Goal: Task Accomplishment & Management: Manage account settings

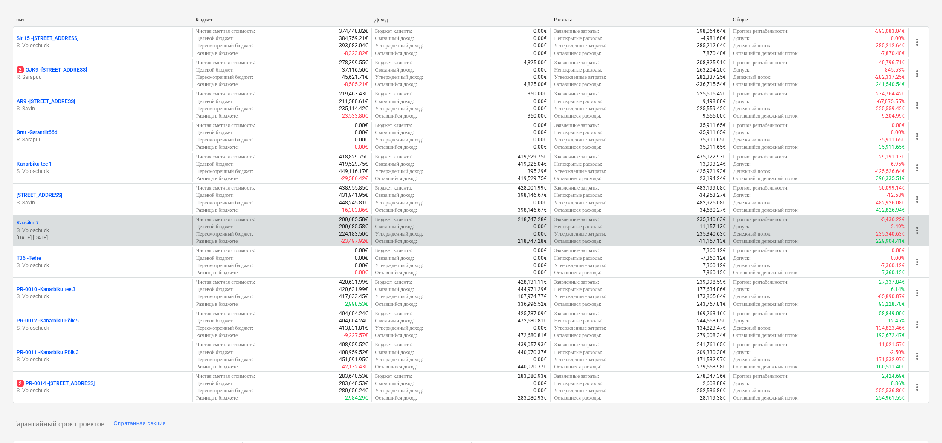
scroll to position [124, 0]
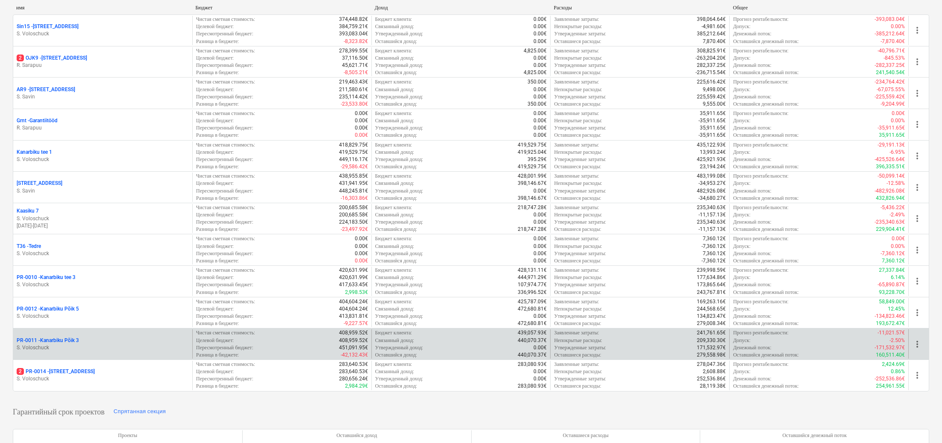
click at [70, 344] on p "PR-0011 - Kanarbiku Põik 3" at bounding box center [48, 340] width 62 height 7
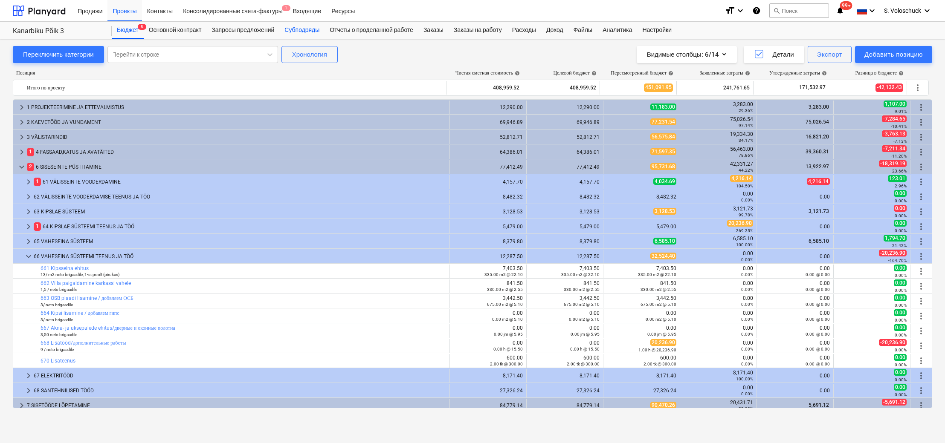
click at [300, 33] on div "Субподряды" at bounding box center [301, 30] width 45 height 17
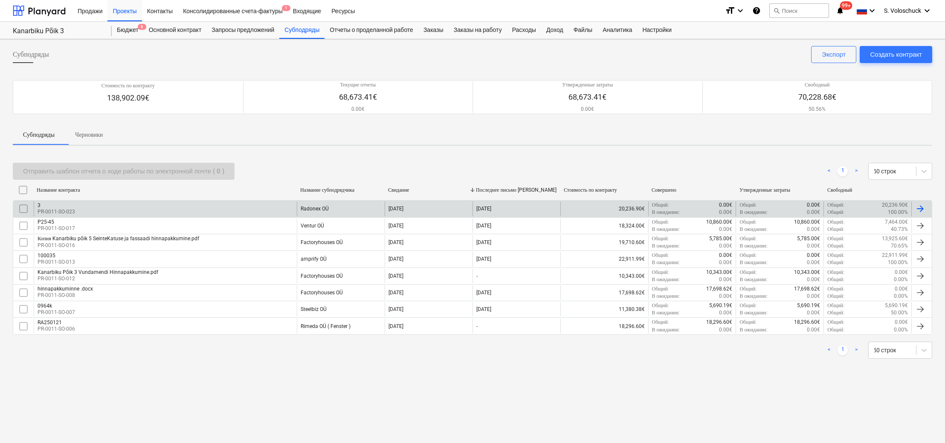
click at [331, 206] on div "Radonex OÜ" at bounding box center [341, 209] width 88 height 14
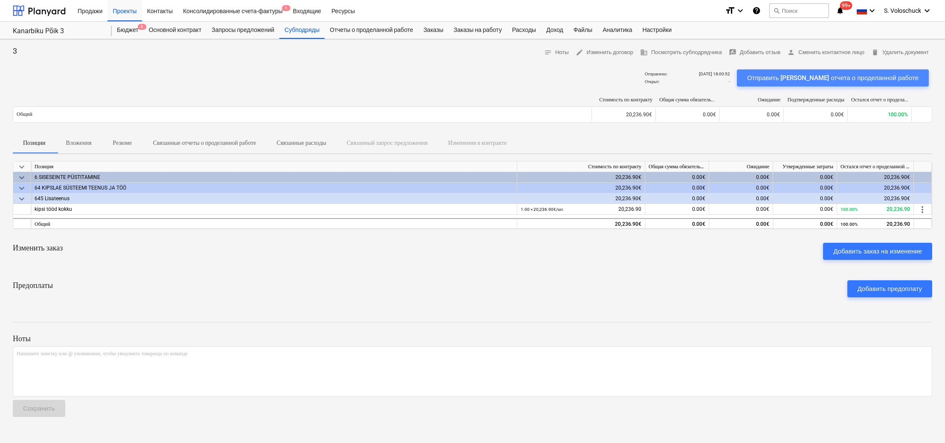
click at [860, 76] on div "Отправить [PERSON_NAME] отчета о проделанной работе" at bounding box center [832, 77] width 171 height 11
click at [839, 80] on div "Отправить [PERSON_NAME] отчета о проделанной работе" at bounding box center [832, 77] width 171 height 11
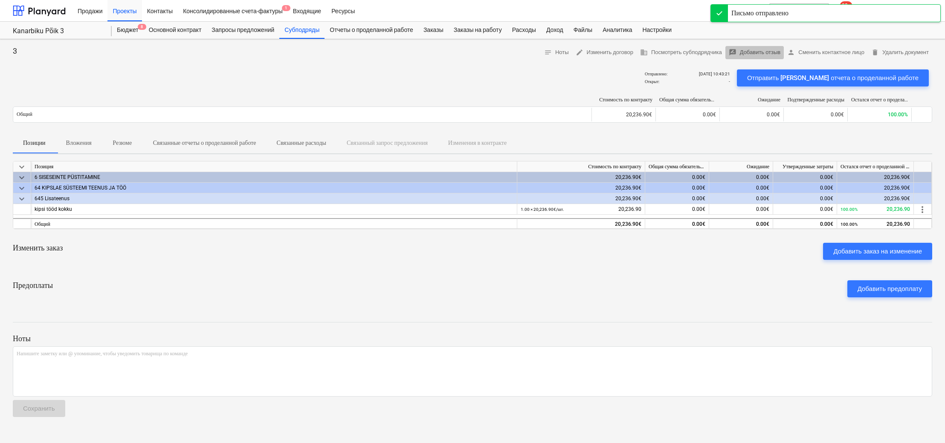
click at [755, 54] on span "rate_review Добавить отзыв" at bounding box center [755, 53] width 52 height 10
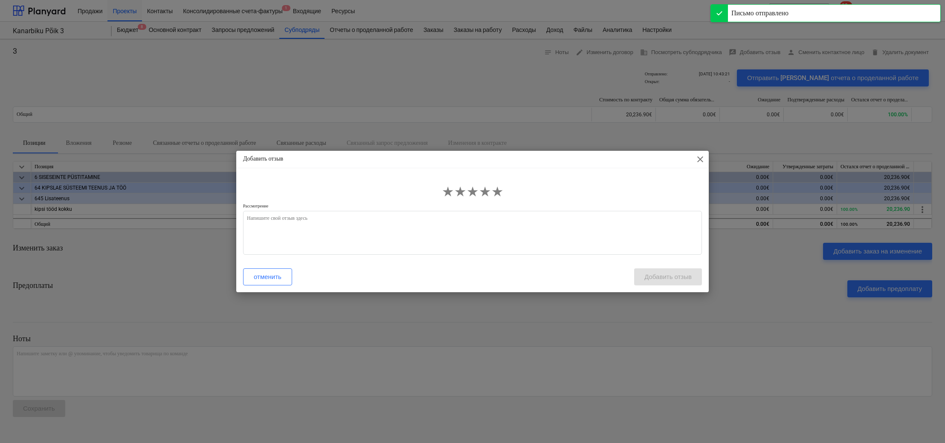
click at [699, 157] on span "close" at bounding box center [700, 159] width 10 height 10
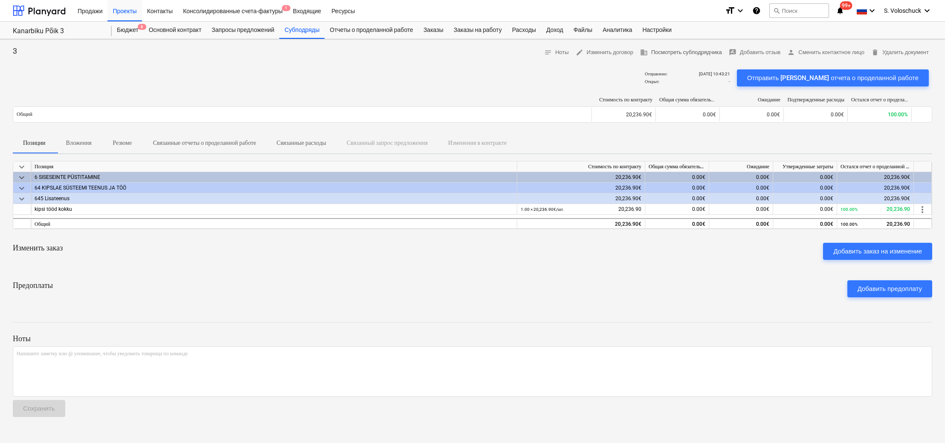
click at [671, 55] on span "business Посмотреть субподрядчика" at bounding box center [681, 53] width 82 height 10
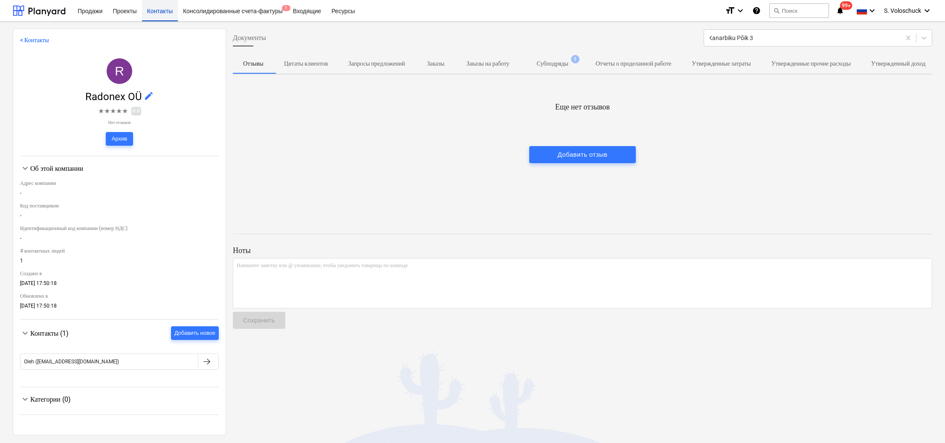
click at [166, 13] on div "Контакты" at bounding box center [160, 11] width 36 height 22
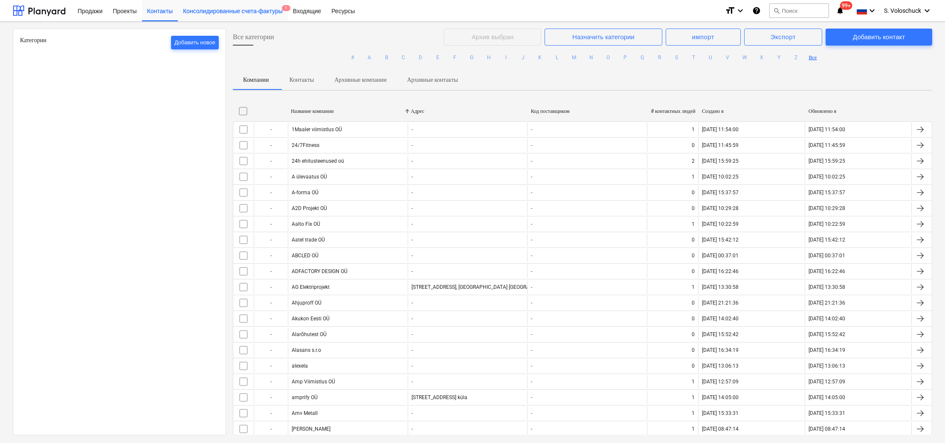
click at [231, 14] on div "Консолидированные счета-фактуры 1" at bounding box center [233, 11] width 110 height 22
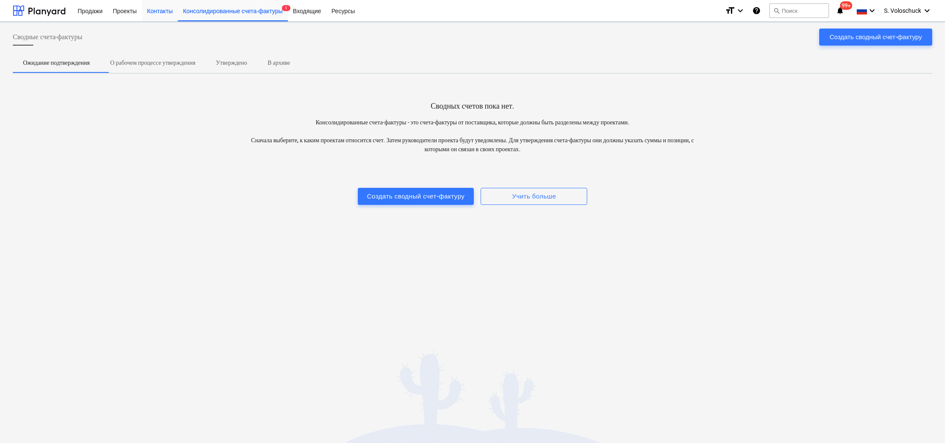
click at [324, 11] on div "Входящие" at bounding box center [307, 11] width 38 height 22
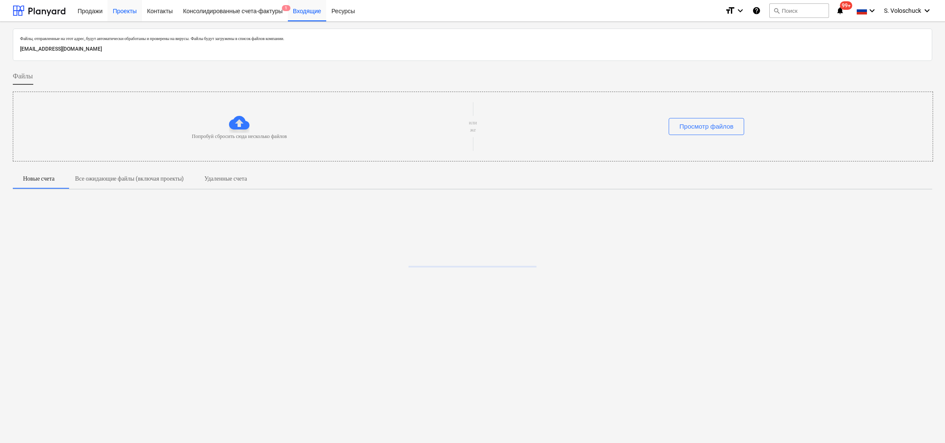
click at [124, 13] on div "Проекты" at bounding box center [124, 11] width 34 height 22
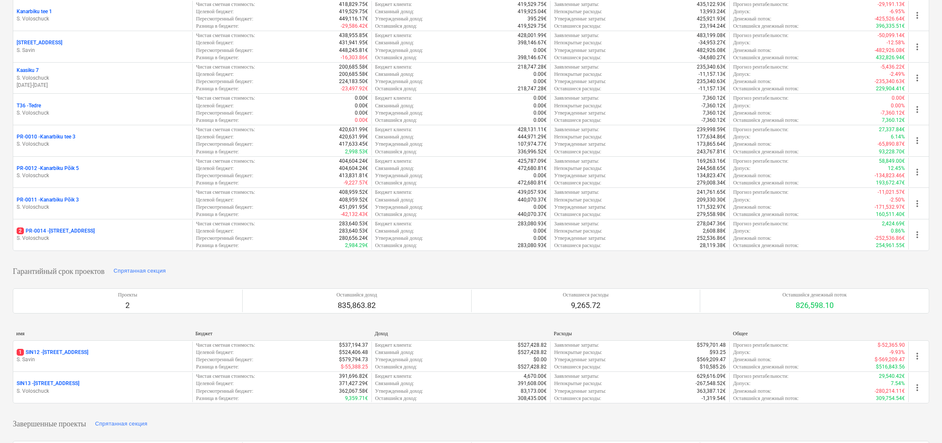
scroll to position [188, 0]
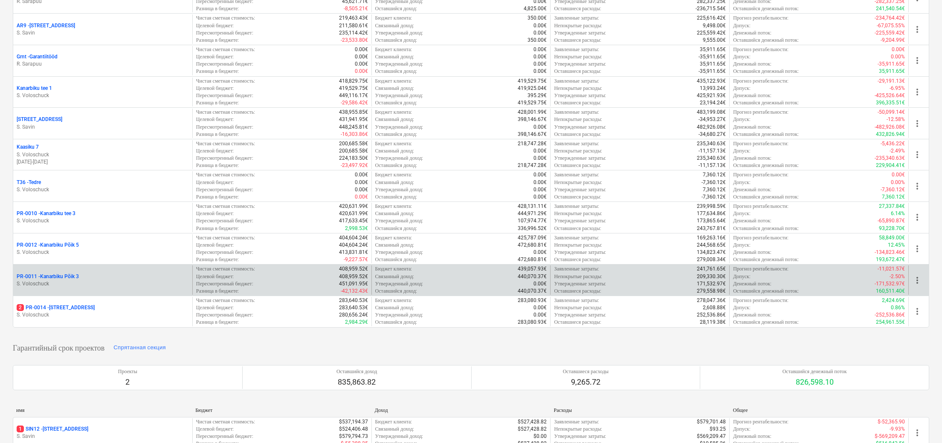
click at [80, 273] on div "PR-0011 - Kanarbiku Põik 3" at bounding box center [103, 276] width 172 height 7
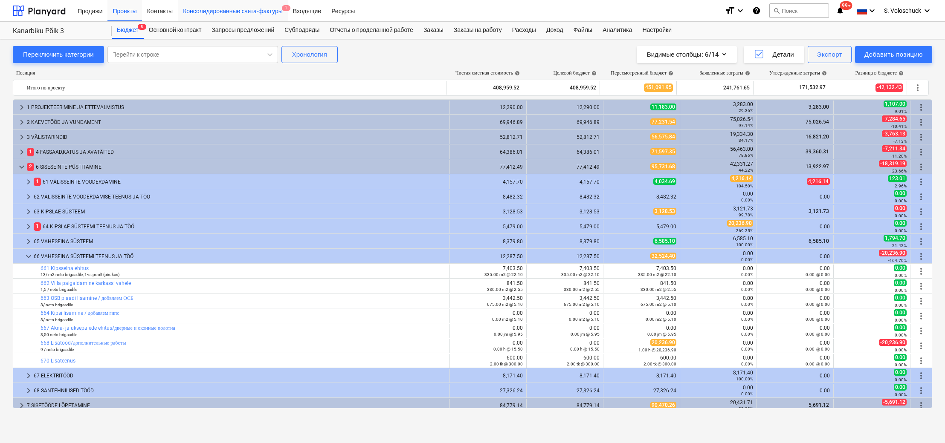
click at [264, 12] on div "Консолидированные счета-фактуры 1" at bounding box center [233, 11] width 110 height 22
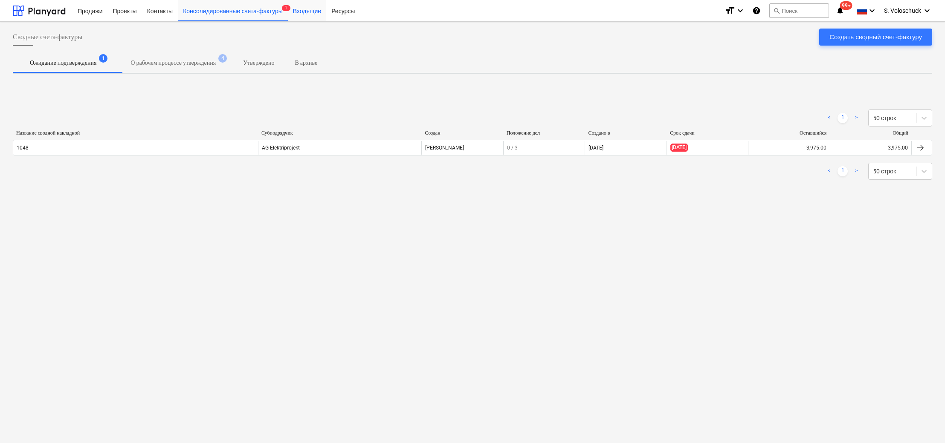
click at [315, 12] on div "Входящие" at bounding box center [307, 11] width 38 height 22
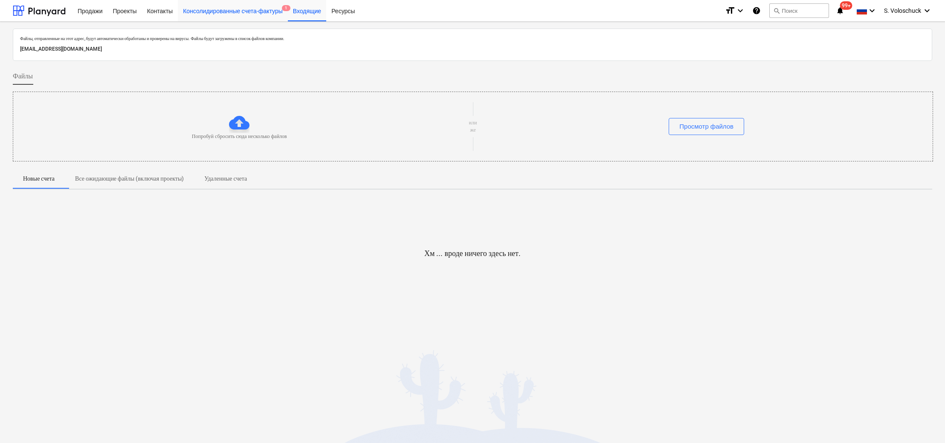
click at [240, 4] on div "Консолидированные счета-фактуры 1" at bounding box center [233, 11] width 110 height 22
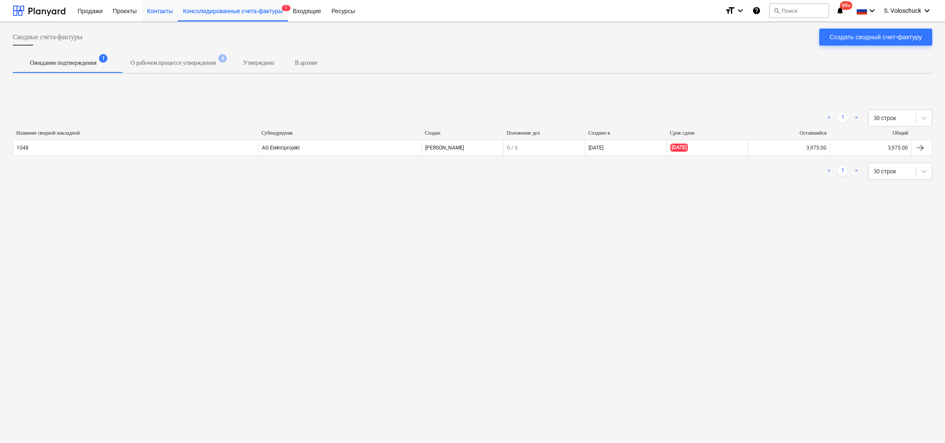
click at [154, 12] on div "Контакты" at bounding box center [160, 11] width 36 height 22
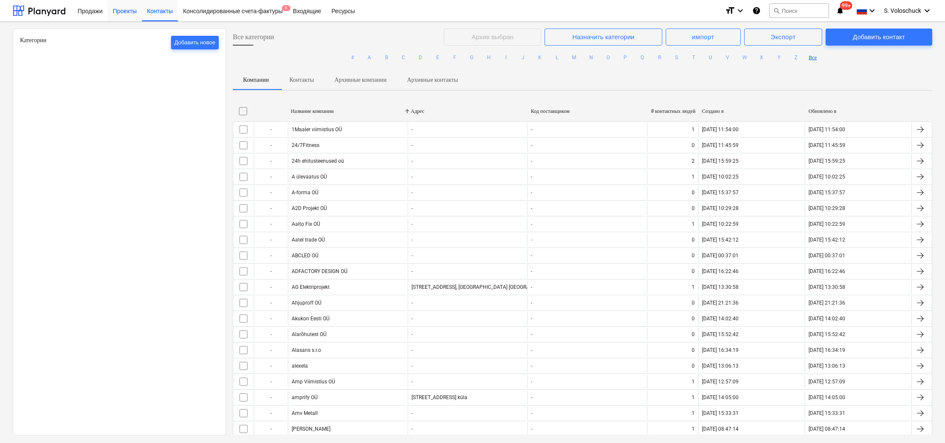
click at [167, 12] on div "Контакты" at bounding box center [160, 11] width 36 height 22
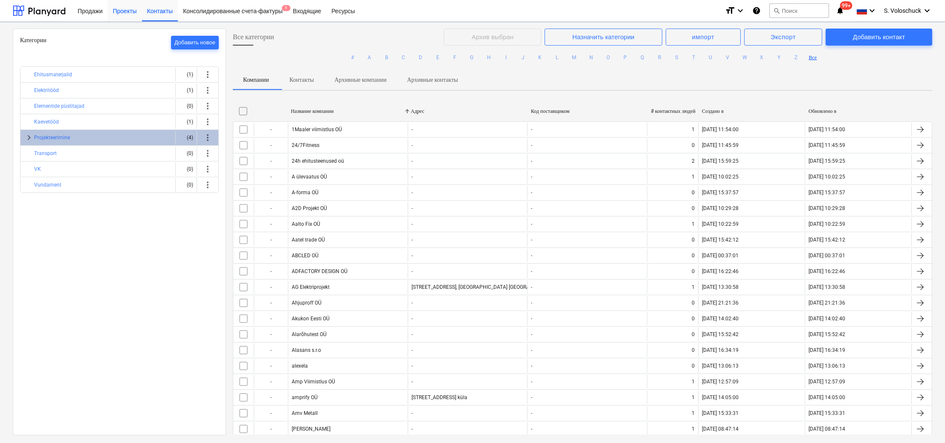
drag, startPoint x: 121, startPoint y: 13, endPoint x: 128, endPoint y: 12, distance: 7.3
click at [121, 13] on div "Проекты" at bounding box center [124, 11] width 34 height 22
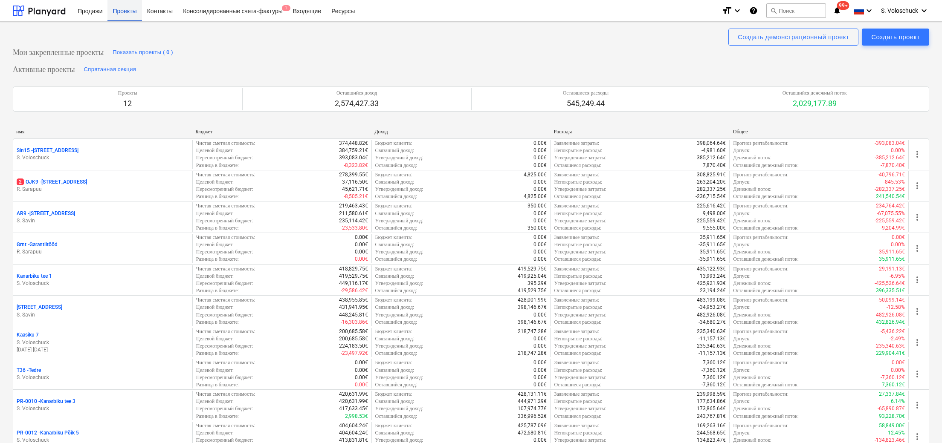
click at [128, 12] on div "Проекты" at bounding box center [124, 11] width 34 height 22
click at [125, 13] on div "Проекты" at bounding box center [124, 11] width 34 height 22
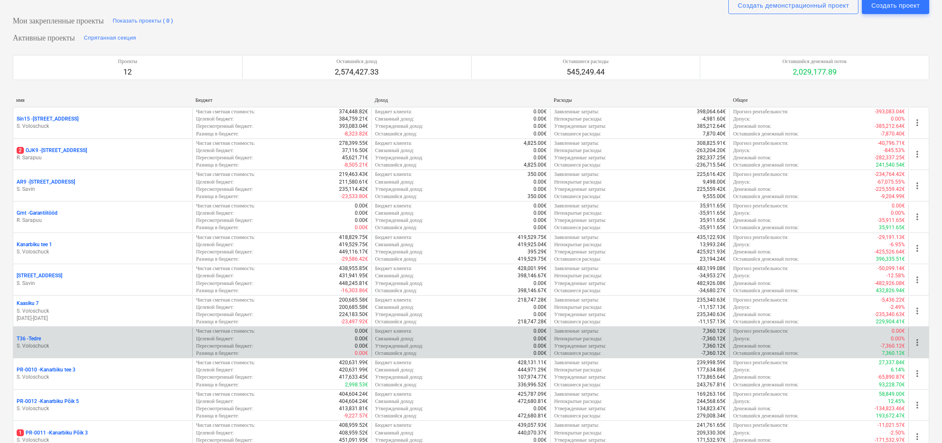
scroll to position [56, 0]
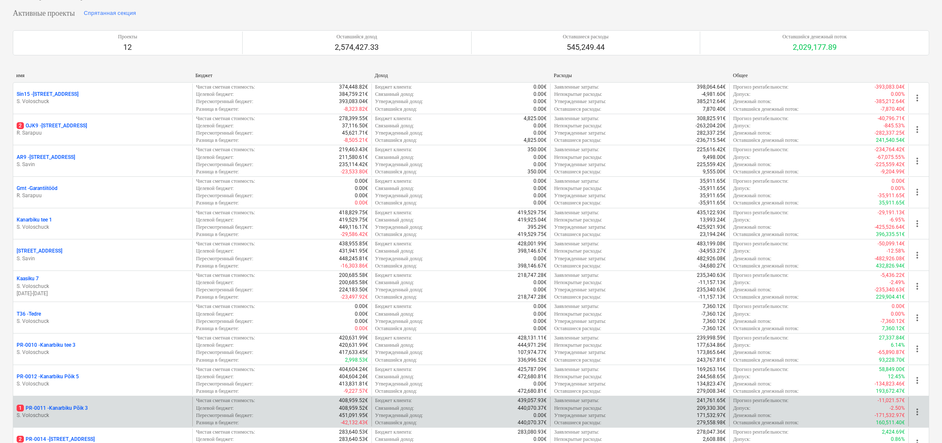
click at [60, 406] on p "1 PR-0011 - Kanarbiku Põik 3" at bounding box center [52, 408] width 71 height 7
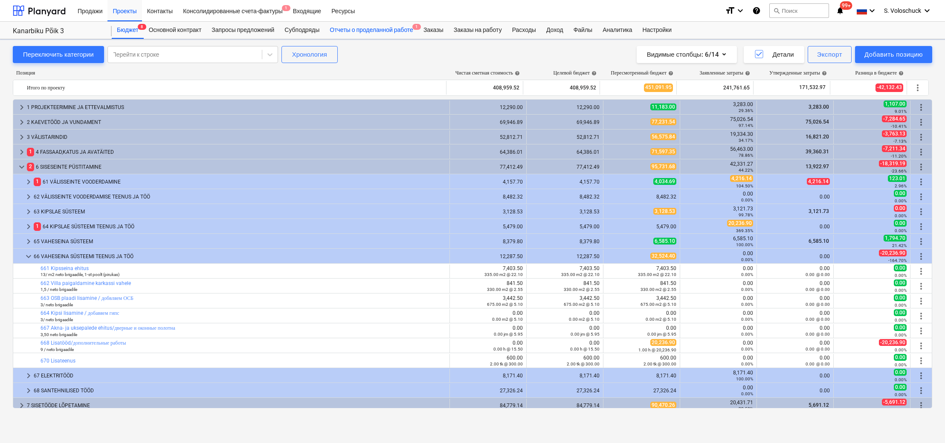
click at [390, 28] on div "Отчеты о проделанной работе 1" at bounding box center [371, 30] width 94 height 17
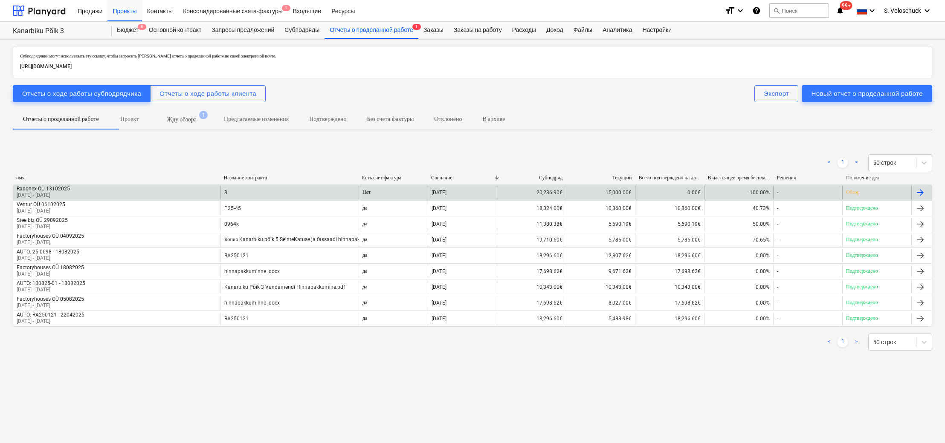
click at [856, 191] on p "Обзор" at bounding box center [852, 192] width 13 height 7
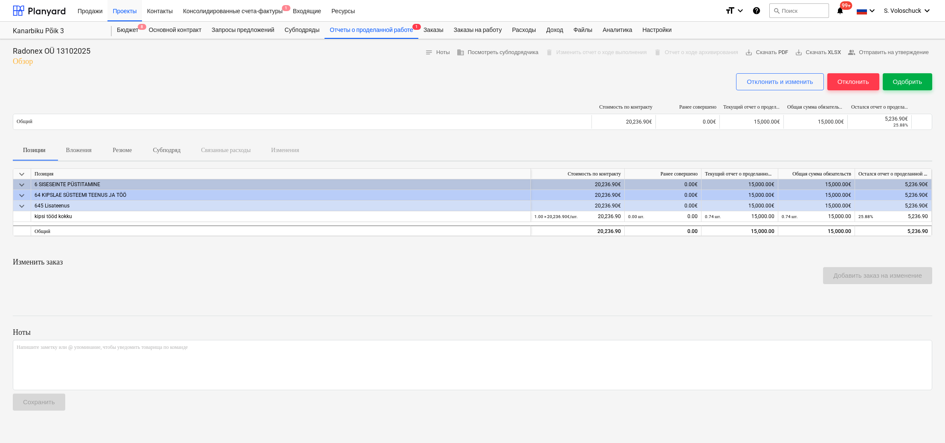
click at [904, 83] on div "Одобрить" at bounding box center [907, 81] width 29 height 11
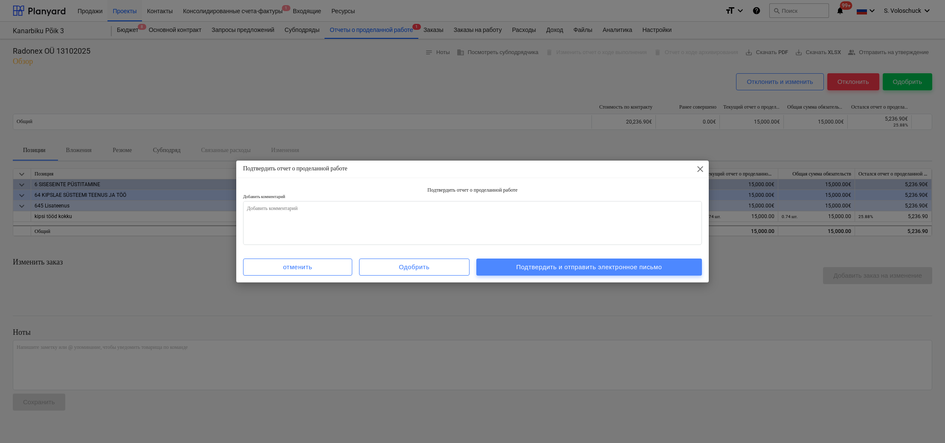
click at [624, 270] on div "Подтвердить и отправить электронное письмо" at bounding box center [589, 267] width 146 height 11
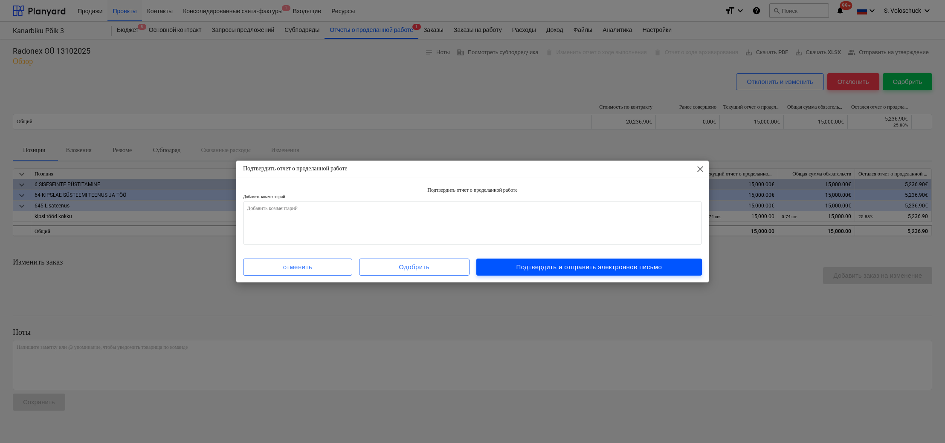
type textarea "x"
